Goal: Task Accomplishment & Management: Manage account settings

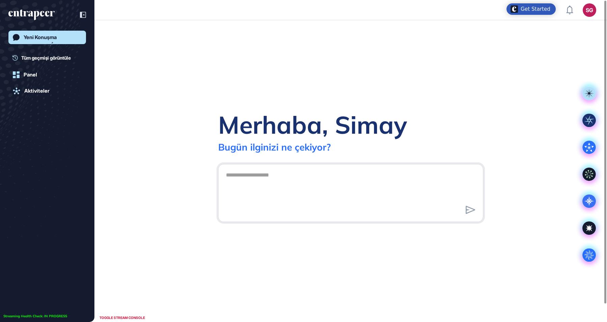
scroll to position [0, 0]
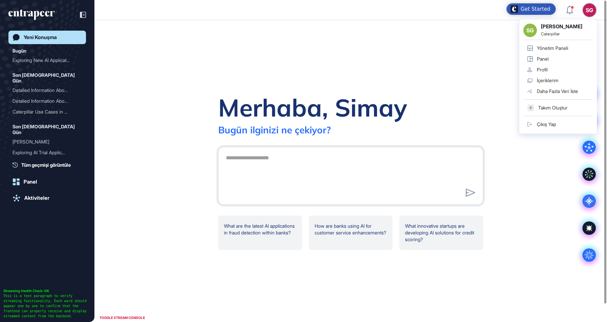
click at [557, 68] on link "Profil" at bounding box center [557, 69] width 69 height 11
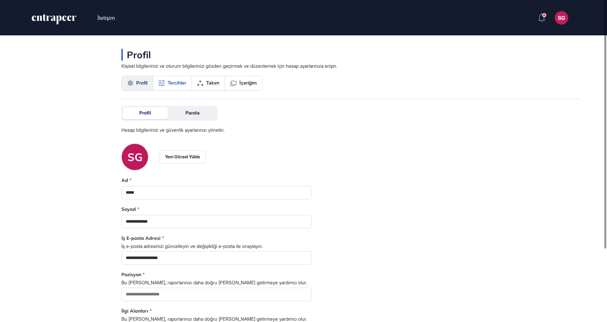
click at [179, 84] on span "Tercihler" at bounding box center [177, 82] width 19 height 5
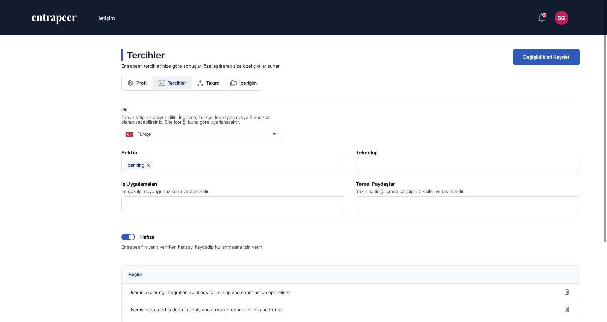
click at [160, 135] on div "Türkçe" at bounding box center [200, 134] width 159 height 13
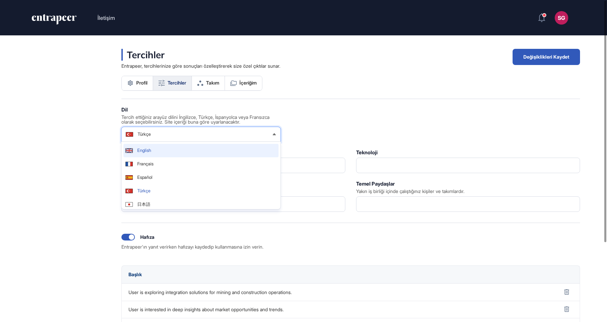
click at [158, 150] on li "English" at bounding box center [200, 150] width 155 height 13
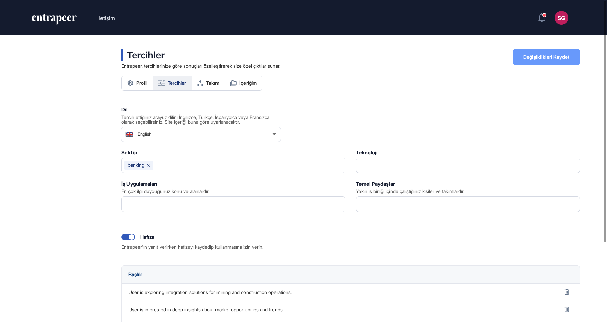
click at [533, 57] on span "Değişiklikleri Kaydet" at bounding box center [546, 57] width 46 height 5
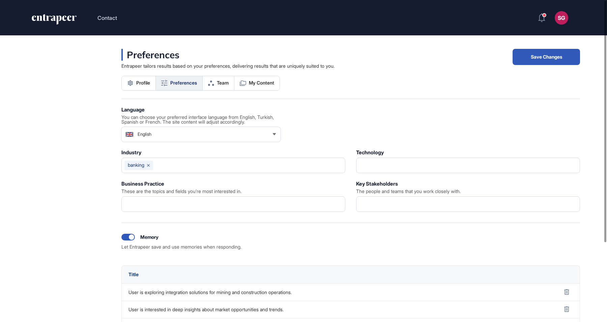
click at [45, 22] on icon "entrapeer-logo" at bounding box center [54, 19] width 46 height 11
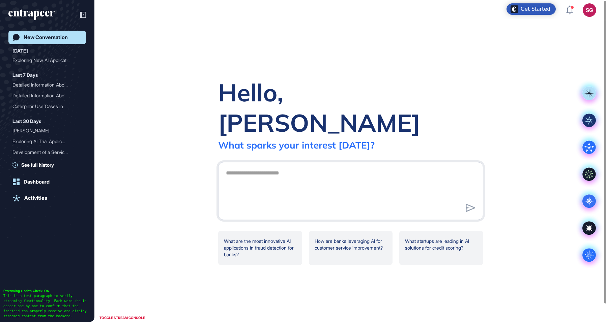
click at [46, 16] on icon "entrapeer-logo" at bounding box center [31, 14] width 46 height 11
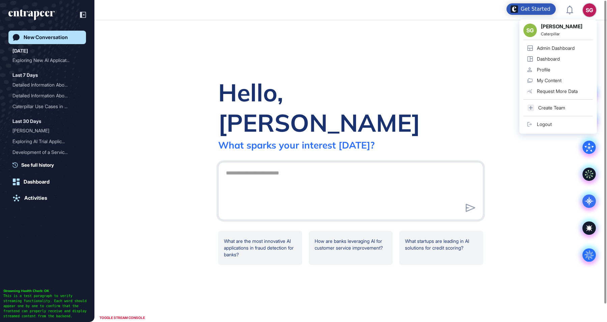
click at [563, 52] on link "Admin Dashboard" at bounding box center [557, 48] width 69 height 11
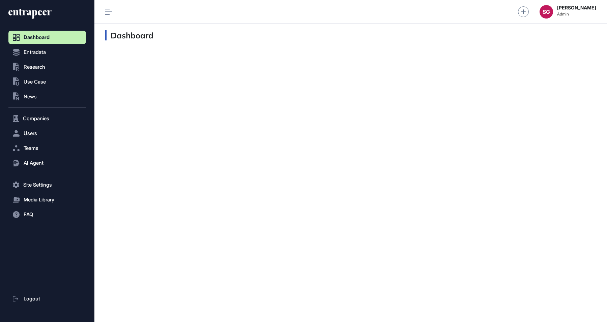
scroll to position [0, 0]
click at [30, 117] on span "Companies" at bounding box center [36, 118] width 26 height 5
click at [34, 146] on span "Users" at bounding box center [30, 146] width 13 height 5
click at [39, 147] on span "User List" at bounding box center [31, 147] width 19 height 5
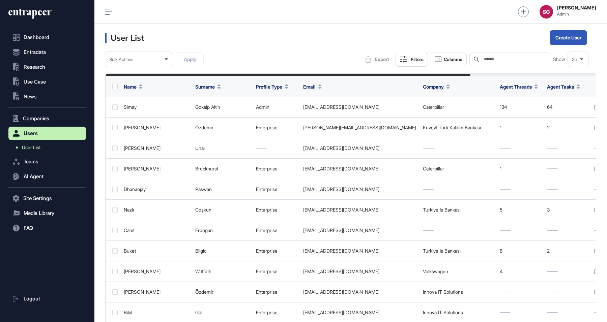
scroll to position [322, 512]
click at [54, 119] on button "Companies" at bounding box center [47, 118] width 78 height 13
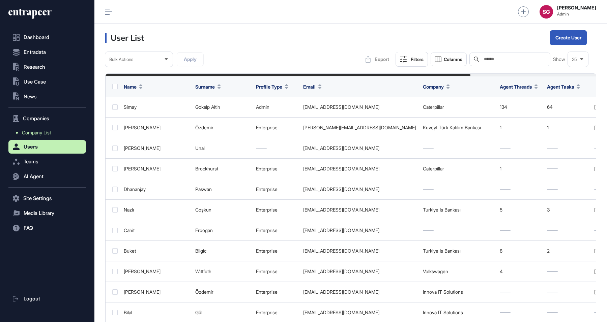
click at [55, 135] on link "Company List" at bounding box center [49, 133] width 74 height 12
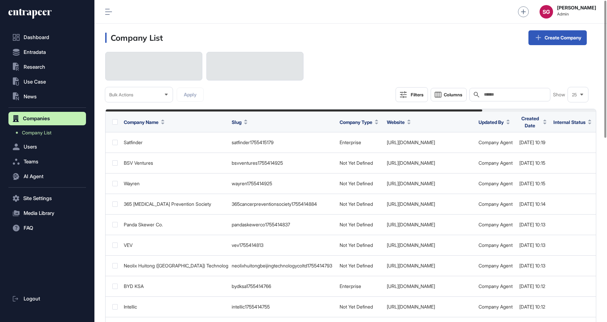
scroll to position [322, 512]
click at [480, 94] on div "Search" at bounding box center [509, 94] width 81 height 13
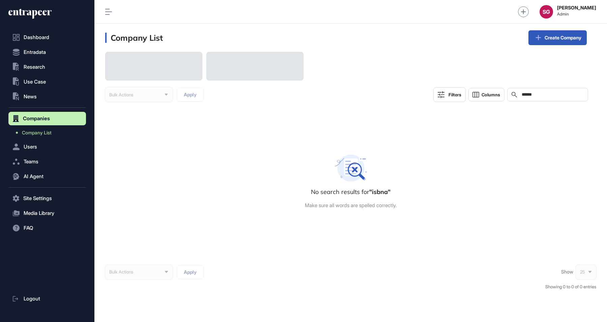
type input "******"
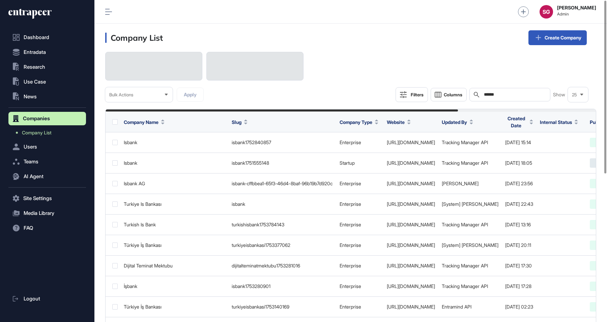
scroll to position [322, 512]
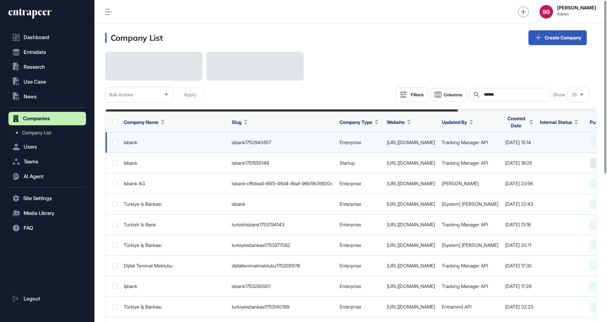
click at [424, 141] on link "https://www.isbank.com.tr" at bounding box center [411, 143] width 48 height 6
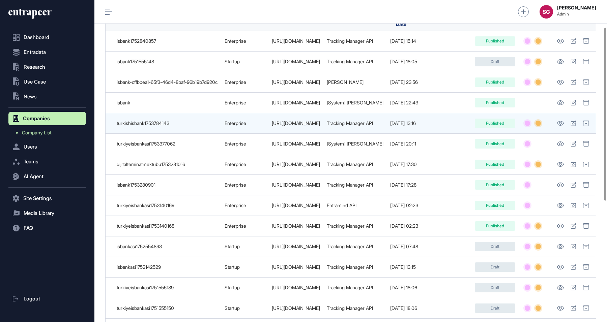
scroll to position [51, 0]
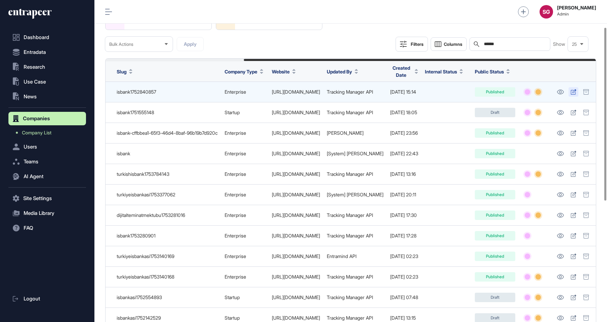
click at [571, 88] on link at bounding box center [573, 91] width 10 height 9
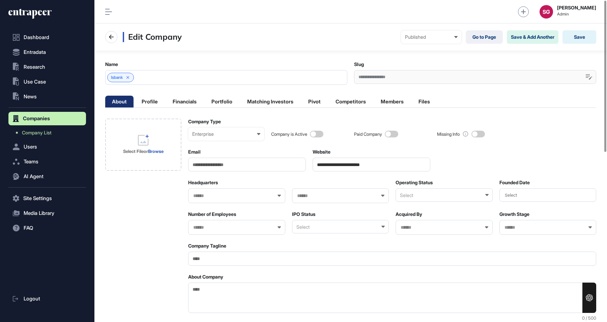
drag, startPoint x: 396, startPoint y: 161, endPoint x: 304, endPoint y: 163, distance: 92.1
click at [166, 99] on li "Profile" at bounding box center [184, 102] width 37 height 12
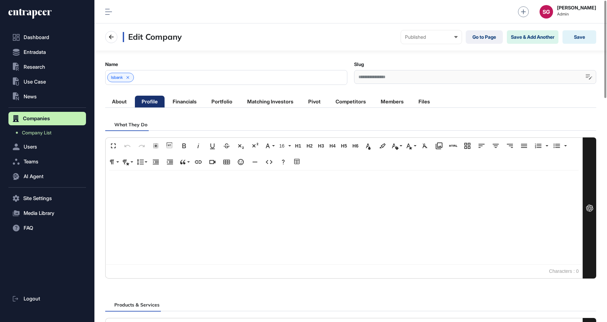
scroll to position [322, 512]
click at [135, 98] on li "About" at bounding box center [150, 102] width 30 height 12
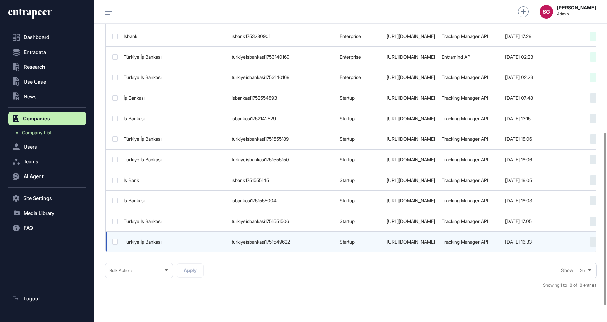
scroll to position [275, 0]
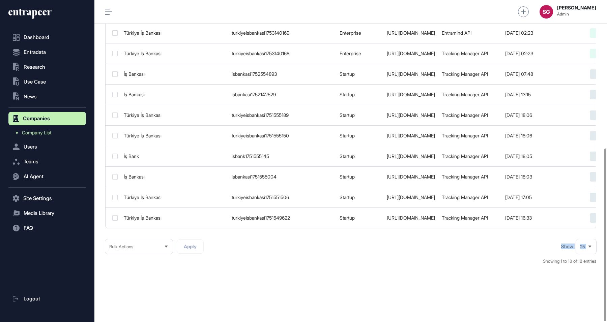
drag, startPoint x: 349, startPoint y: 230, endPoint x: 473, endPoint y: 229, distance: 124.1
click at [473, 229] on div "Bulk Actions Apply Filters Columns Search ****** Show 25 Company Name Slug Comp…" at bounding box center [350, 25] width 491 height 494
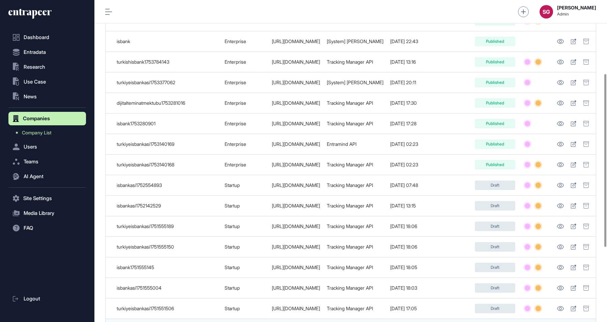
scroll to position [51, 0]
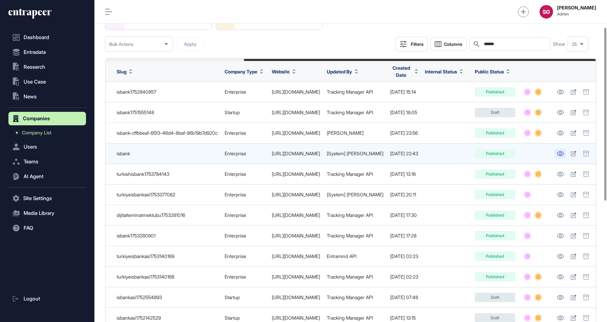
click at [560, 151] on icon at bounding box center [560, 153] width 7 height 5
click at [577, 152] on link at bounding box center [573, 153] width 10 height 9
